Goal: Information Seeking & Learning: Understand process/instructions

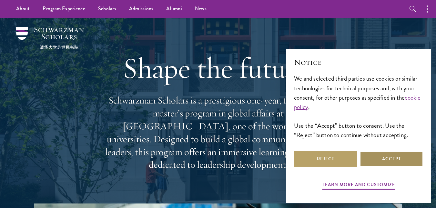
click at [379, 163] on button "Accept" at bounding box center [391, 158] width 63 height 15
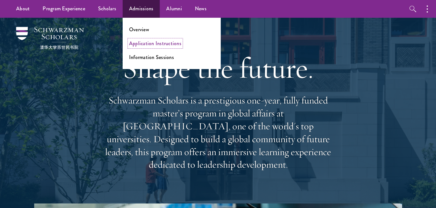
click at [149, 44] on link "Application Instructions" at bounding box center [155, 43] width 52 height 7
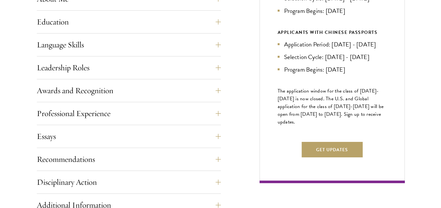
scroll to position [335, 0]
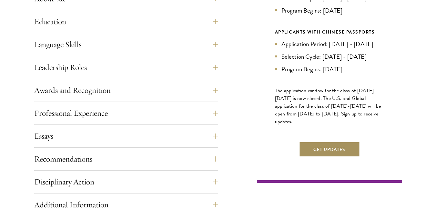
click at [337, 157] on button "Get Updates" at bounding box center [329, 149] width 61 height 15
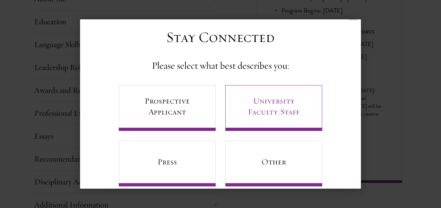
scroll to position [23, 0]
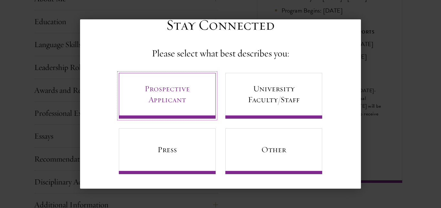
click at [186, 110] on link "Prospective Applicant" at bounding box center [167, 96] width 97 height 46
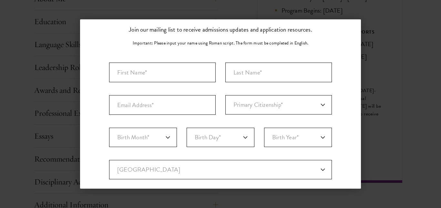
scroll to position [42, 0]
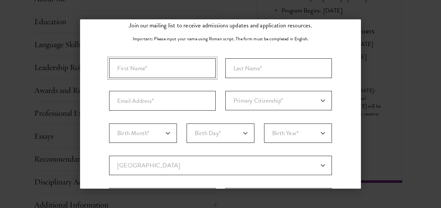
click at [172, 70] on input "First Name*" at bounding box center [162, 68] width 107 height 20
type input "Mare"
type input "Nyabela"
type input "nyabelamare@gmail.com"
select select "LT"
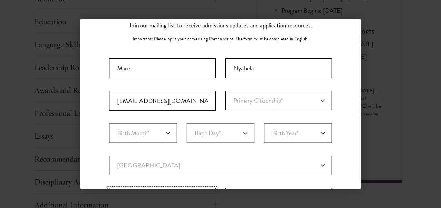
type input "Maseru"
select select
click at [258, 92] on select "Primary Citizenship* Afghanistan Aland Islands Albania Algeria Andorra Angola A…" at bounding box center [278, 100] width 107 height 19
select select "LT"
click at [225, 91] on select "Primary Citizenship* Afghanistan Aland Islands Albania Algeria Andorra Angola A…" at bounding box center [278, 100] width 107 height 19
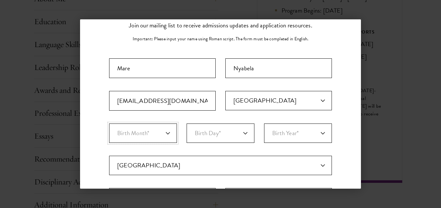
click at [148, 134] on select "Birth Month* January February March April May June July August September Octobe…" at bounding box center [143, 133] width 68 height 19
select select "06"
click at [109, 124] on select "Birth Month* January February March April May June July August September Octobe…" at bounding box center [143, 133] width 68 height 19
click at [209, 133] on select "Birth Day* 1 2 3 4 5 6 7 8 9 10 11 12 13 14 15 16 17 18 19 20 21 22 23 24 25 26…" at bounding box center [221, 133] width 68 height 19
select select "09"
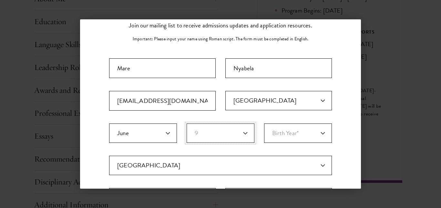
click at [187, 124] on select "Birth Day* 1 2 3 4 5 6 7 8 9 10 11 12 13 14 15 16 17 18 19 20 21 22 23 24 25 26…" at bounding box center [221, 133] width 68 height 19
click at [310, 130] on select "Birth Year* 2025 2024 2023 2022 2021 2020 2019 2018 2017 2016 2015 2014 2013 20…" at bounding box center [298, 133] width 68 height 19
select select "2000"
click at [264, 124] on select "Birth Year* 2025 2024 2023 2022 2021 2020 2019 2018 2017 2016 2015 2014 2013 20…" at bounding box center [298, 133] width 68 height 19
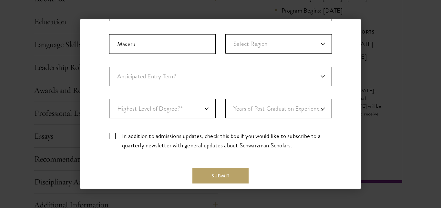
scroll to position [217, 0]
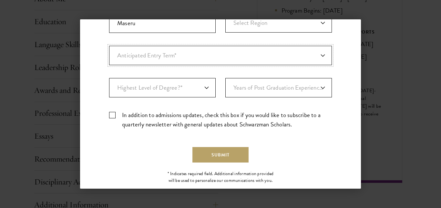
click at [208, 58] on select "Anticipated Entry Term* Just Exploring" at bounding box center [220, 55] width 223 height 19
click at [109, 46] on select "Anticipated Entry Term* Just Exploring" at bounding box center [220, 55] width 223 height 19
click at [188, 89] on select "Highest Level of Degree?* PHD Bachelor's Master's Current Undergraduate Student" at bounding box center [162, 87] width 107 height 19
select select "baef124f-e103-44b1-8ca6-5d0669438e44"
click at [109, 78] on select "Highest Level of Degree?* PHD Bachelor's Master's Current Undergraduate Student" at bounding box center [162, 87] width 107 height 19
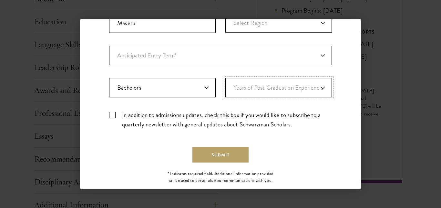
click at [247, 87] on select "Years of Post Graduation Experience?* 1 2 3 4 5 6 7 8 9 10" at bounding box center [278, 87] width 107 height 19
select select "1"
click at [225, 78] on select "Years of Post Graduation Experience?* 1 2 3 4 5 6 7 8 9 10" at bounding box center [278, 87] width 107 height 19
click at [112, 114] on label "In addition to admissions updates, check this box if you would like to subscrib…" at bounding box center [220, 119] width 223 height 19
click at [112, 114] on input "In addition to admissions updates, check this box if you would like to subscrib…" at bounding box center [220, 112] width 223 height 4
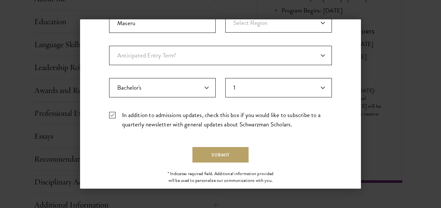
click at [111, 114] on label "In addition to admissions updates, check this box if you would like to subscrib…" at bounding box center [220, 119] width 223 height 19
click at [111, 114] on input "In addition to admissions updates, check this box if you would like to subscrib…" at bounding box center [220, 112] width 223 height 4
checkbox input "false"
click at [220, 156] on button "Submit" at bounding box center [220, 154] width 56 height 15
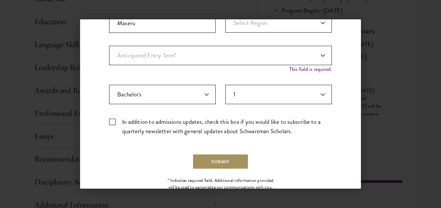
scroll to position [238, 0]
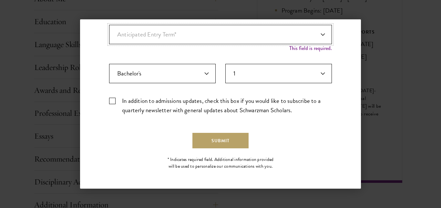
click at [262, 43] on select "Anticipated Entry Term* Just Exploring" at bounding box center [220, 34] width 223 height 19
click at [109, 25] on select "Anticipated Entry Term* Just Exploring" at bounding box center [220, 34] width 223 height 19
click at [230, 32] on select "Anticipated Entry Term* Just Exploring" at bounding box center [220, 34] width 223 height 19
click at [109, 25] on select "Anticipated Entry Term* Just Exploring" at bounding box center [220, 34] width 223 height 19
click at [204, 139] on button "Submit" at bounding box center [220, 140] width 56 height 15
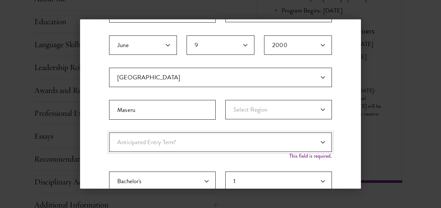
scroll to position [130, 0]
click at [247, 111] on select "Select Region Berea Butha-Buthe Leribe Mafeteng Maseru Mohale's Hoek Mokhotlong…" at bounding box center [278, 109] width 107 height 19
select select "Maseru"
click at [225, 100] on select "Select Region Berea Butha-Buthe Leribe Mafeteng Maseru Mohale's Hoek Mokhotlong…" at bounding box center [278, 109] width 107 height 19
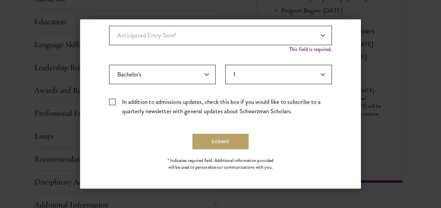
scroll to position [238, 0]
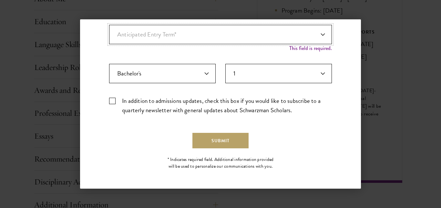
click at [205, 29] on select "Anticipated Entry Term* Just Exploring" at bounding box center [220, 34] width 223 height 19
click at [200, 68] on select "Highest Level of Degree?* PHD Bachelor's Master's Current Undergraduate Student" at bounding box center [162, 73] width 107 height 19
click at [243, 27] on select "Anticipated Entry Term* Just Exploring" at bounding box center [220, 34] width 223 height 19
select select "a6790467-ebe7-4045-a56a-66c1cae98076"
click at [109, 32] on select "Anticipated Entry Term* Just Exploring" at bounding box center [220, 34] width 223 height 19
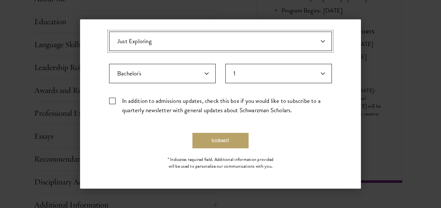
scroll to position [231, 0]
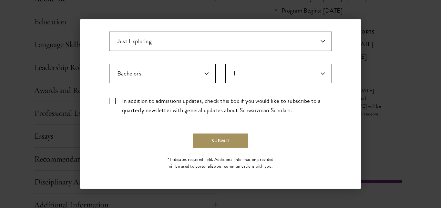
click at [209, 137] on button "Submit" at bounding box center [220, 140] width 56 height 15
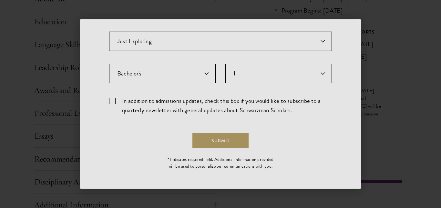
scroll to position [0, 0]
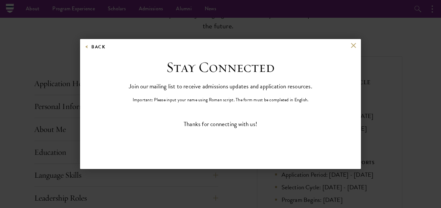
click at [85, 46] on div "Back" at bounding box center [220, 50] width 281 height 15
click at [87, 46] on button "Back" at bounding box center [95, 47] width 20 height 8
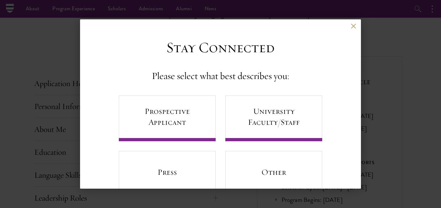
click at [351, 28] on div "Back" at bounding box center [220, 30] width 281 height 15
click at [351, 26] on button at bounding box center [353, 25] width 5 height 5
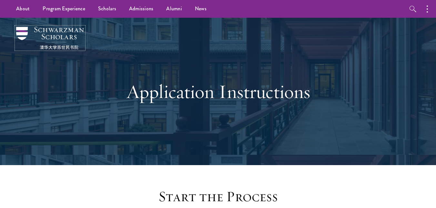
click at [60, 34] on img at bounding box center [50, 38] width 68 height 23
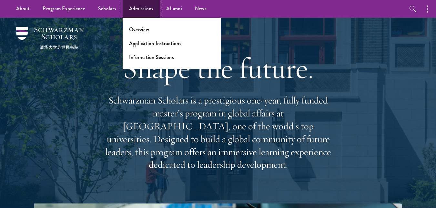
click at [154, 10] on link "Admissions" at bounding box center [141, 9] width 37 height 18
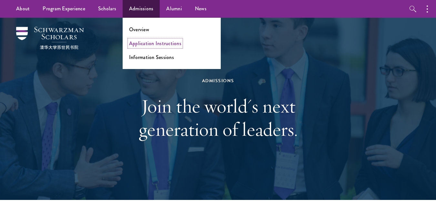
click at [154, 46] on link "Application Instructions" at bounding box center [155, 43] width 52 height 7
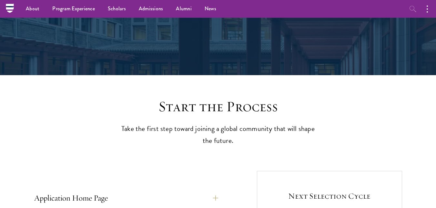
scroll to position [88, 0]
